Goal: Task Accomplishment & Management: Manage account settings

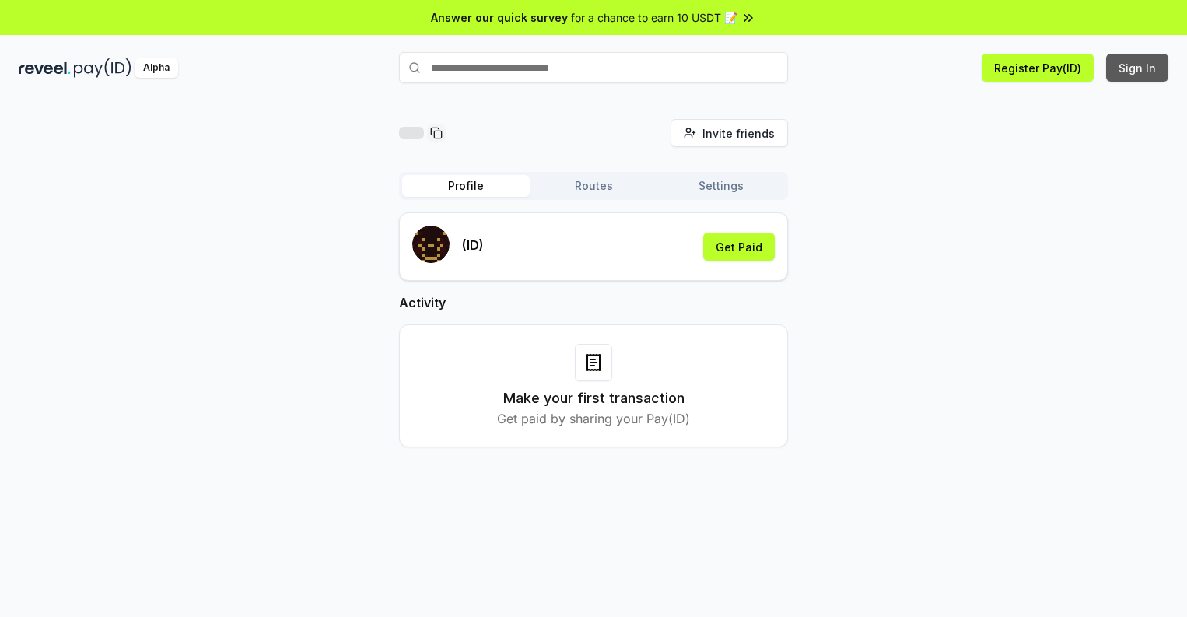
click at [1138, 68] on button "Sign In" at bounding box center [1137, 68] width 62 height 28
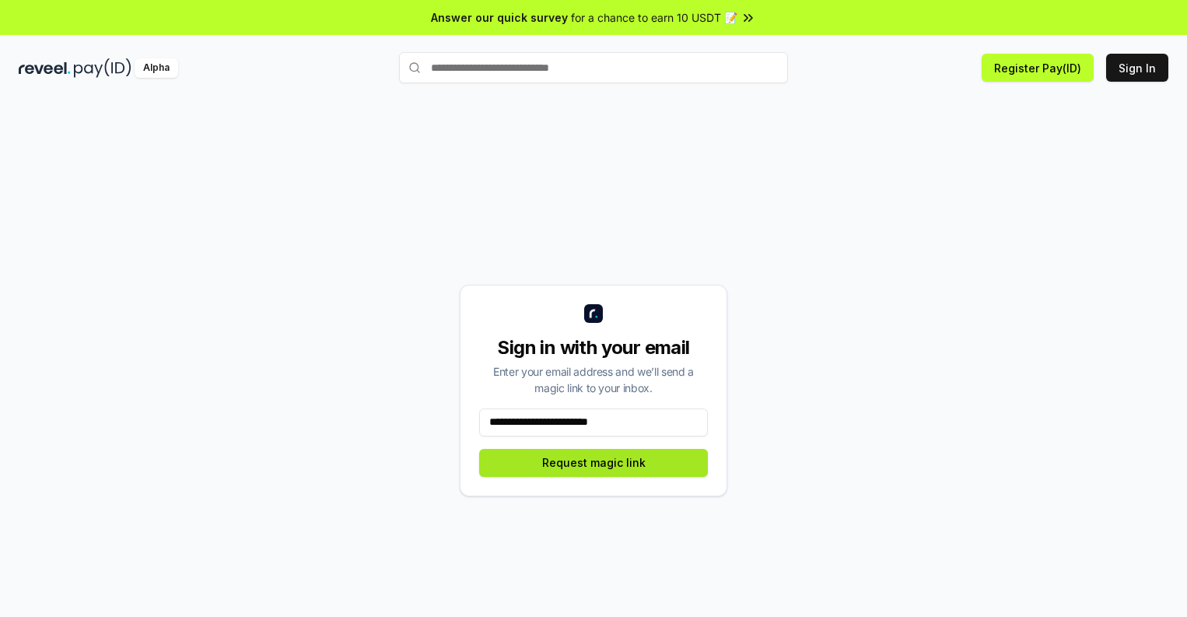
type input "**********"
click at [593, 462] on button "Request magic link" at bounding box center [593, 463] width 229 height 28
